Goal: Find specific page/section: Find specific page/section

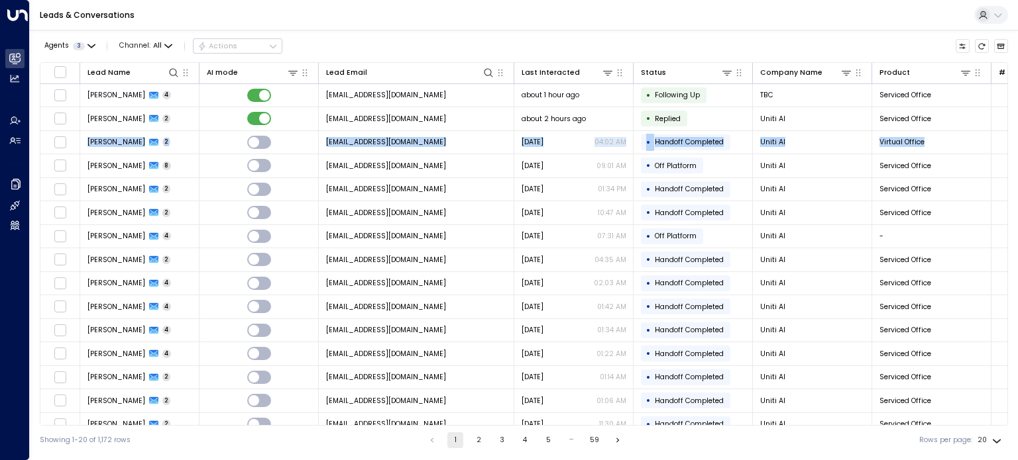
drag, startPoint x: 1008, startPoint y: 108, endPoint x: 1010, endPoint y: 133, distance: 25.3
click at [1010, 133] on div "Agents 3 Channel: All Actions Lead Name AI mode Lead Email Last Interacted Stat…" at bounding box center [524, 242] width 988 height 425
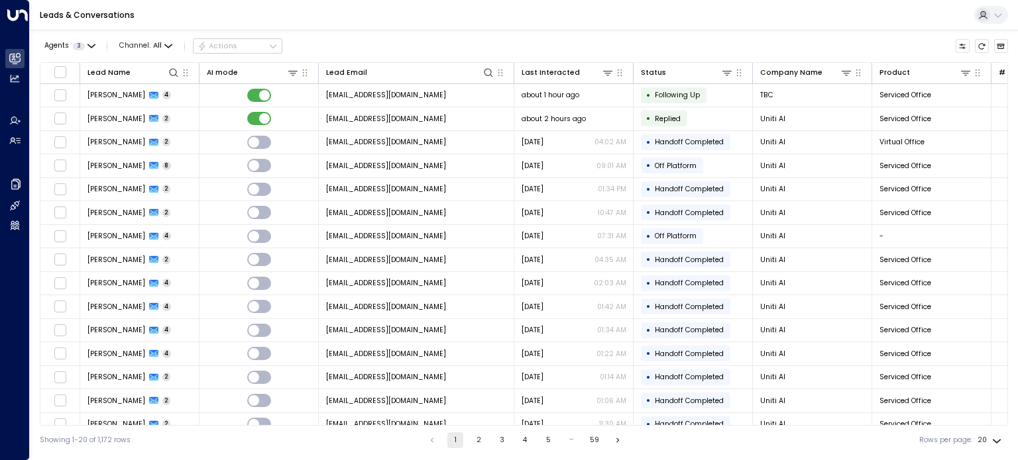
click at [505, 39] on div "Agents 3 Channel: All Actions" at bounding box center [524, 46] width 968 height 23
click at [605, 77] on icon at bounding box center [607, 73] width 11 height 11
click at [588, 25] on div "Leads & Conversations" at bounding box center [524, 15] width 988 height 30
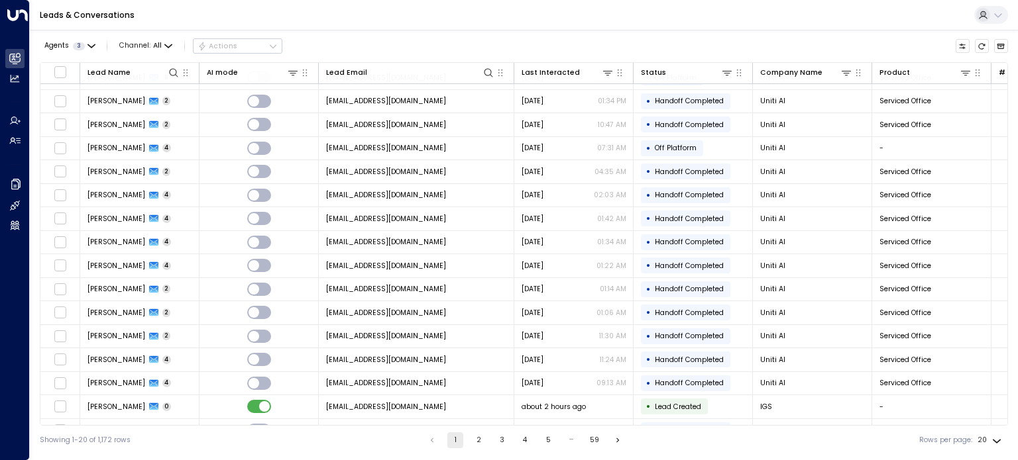
scroll to position [128, 0]
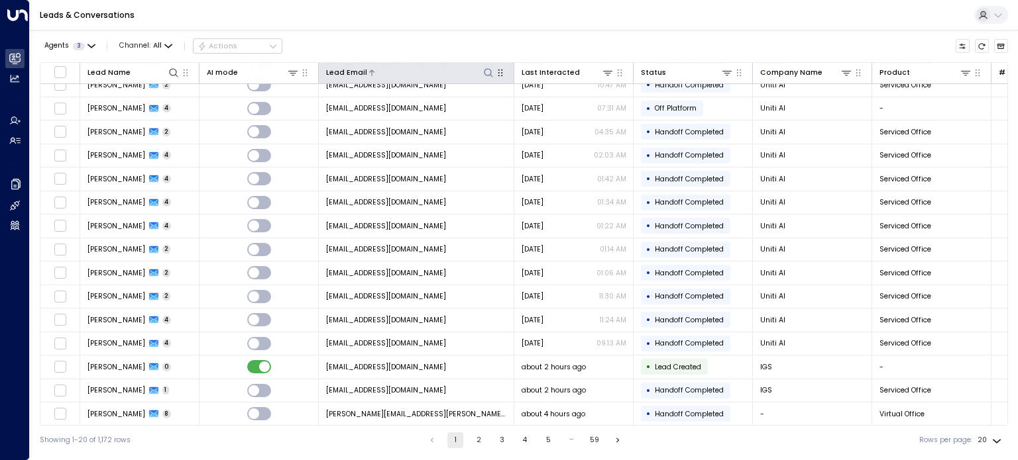
click at [486, 74] on icon at bounding box center [488, 73] width 11 height 11
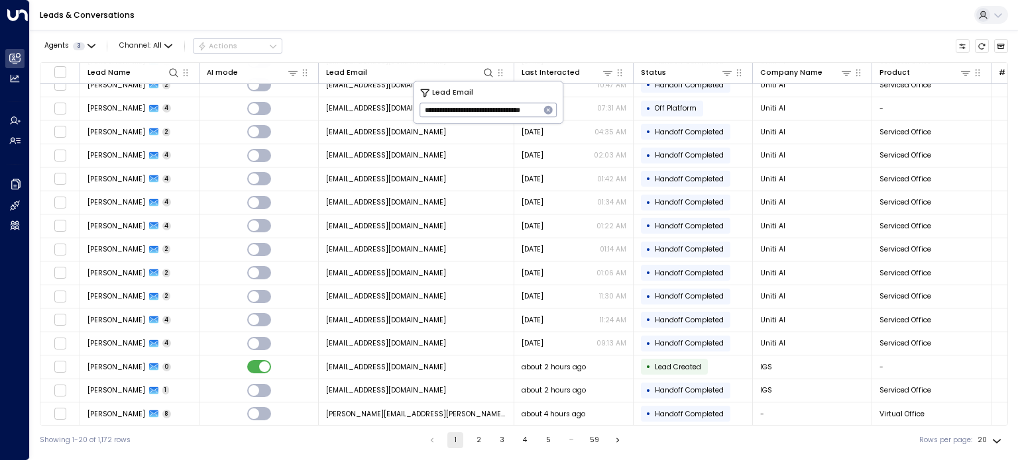
scroll to position [0, 30]
type input "**********"
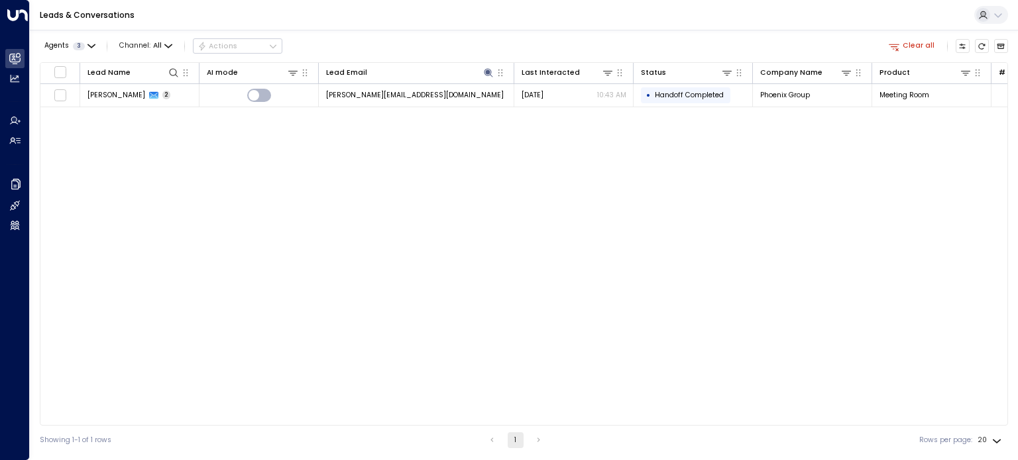
click at [441, 52] on div "Agents 3 Channel: All Actions Clear all" at bounding box center [524, 46] width 968 height 23
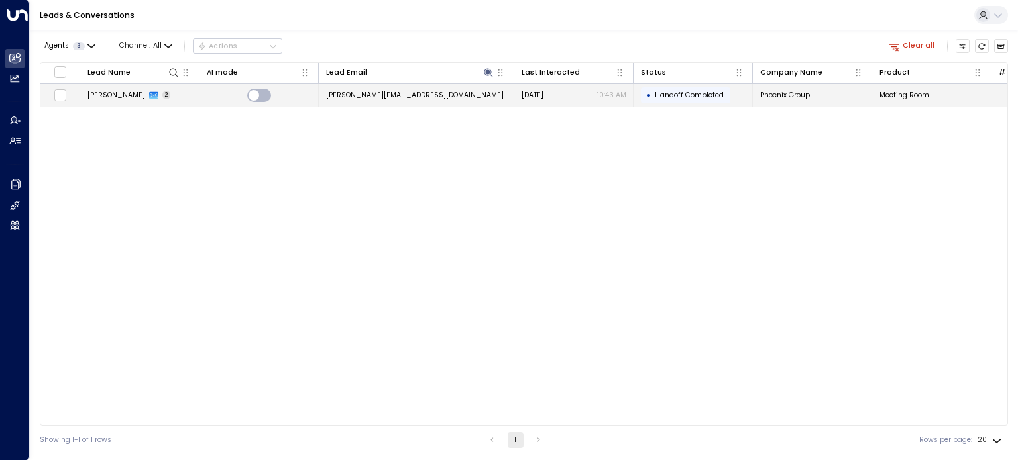
click at [382, 92] on span "daniela.biandova@thephoenixgroup.com" at bounding box center [415, 95] width 178 height 10
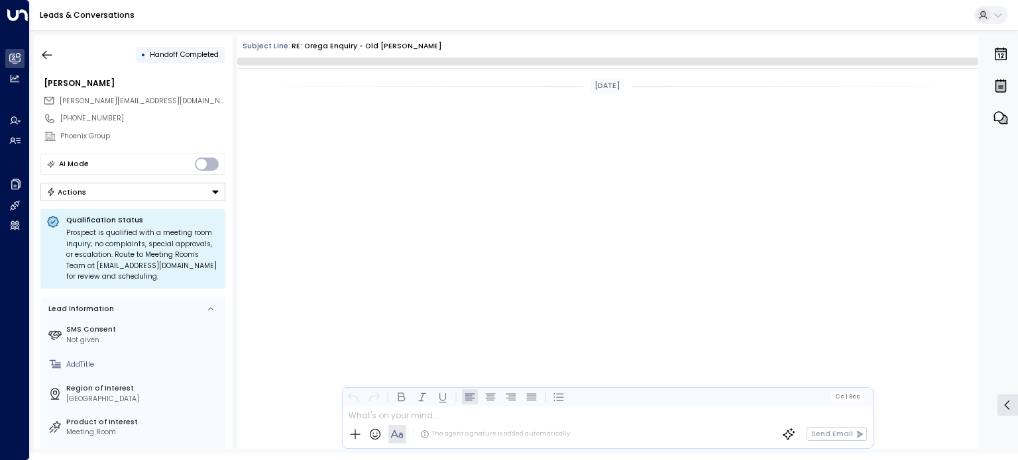
scroll to position [1524, 0]
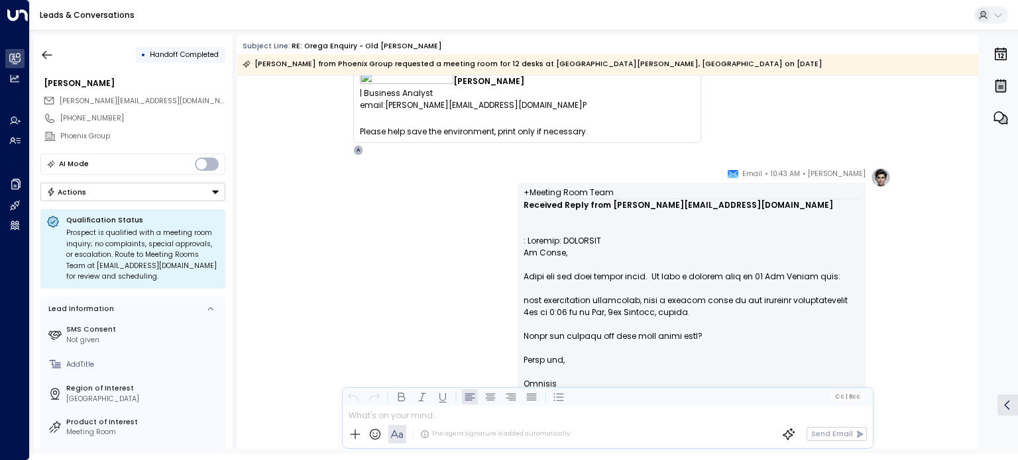
drag, startPoint x: 973, startPoint y: 296, endPoint x: 973, endPoint y: 303, distance: 7.3
drag, startPoint x: 980, startPoint y: 299, endPoint x: 979, endPoint y: 315, distance: 16.6
click at [980, 317] on div "• Handoff Completed Daniela Biandova daniela.biandova@thephoenixgroup.com +4478…" at bounding box center [526, 242] width 984 height 414
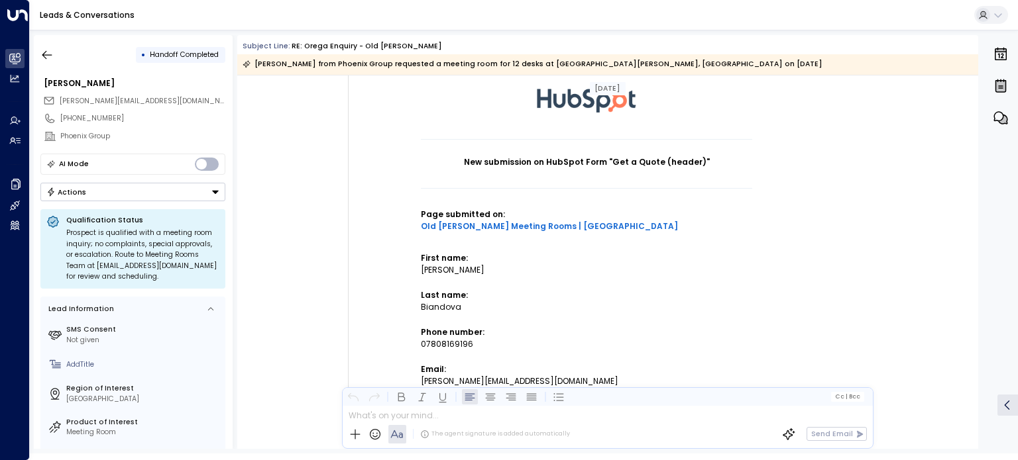
scroll to position [465, 0]
